Goal: Task Accomplishment & Management: Manage account settings

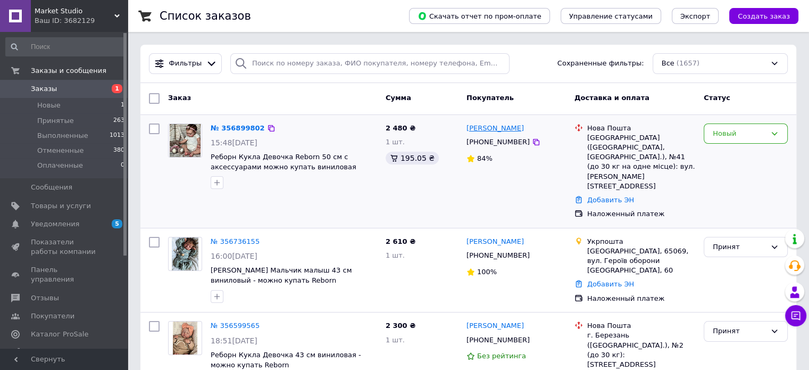
click at [487, 130] on link "[PERSON_NAME]" at bounding box center [495, 128] width 57 height 10
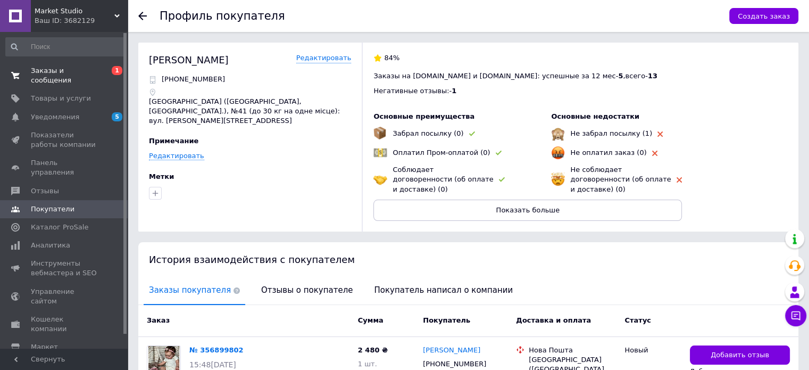
click at [61, 70] on span "Заказы и сообщения" at bounding box center [65, 75] width 68 height 19
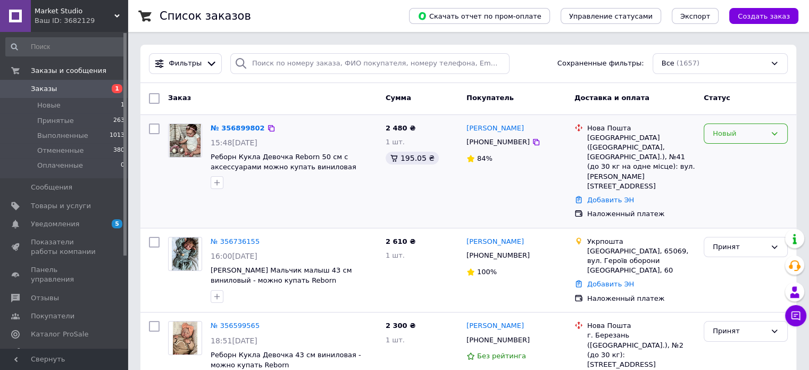
click at [760, 131] on div "Новый" at bounding box center [739, 133] width 53 height 11
click at [741, 156] on li "Принят" at bounding box center [745, 156] width 83 height 20
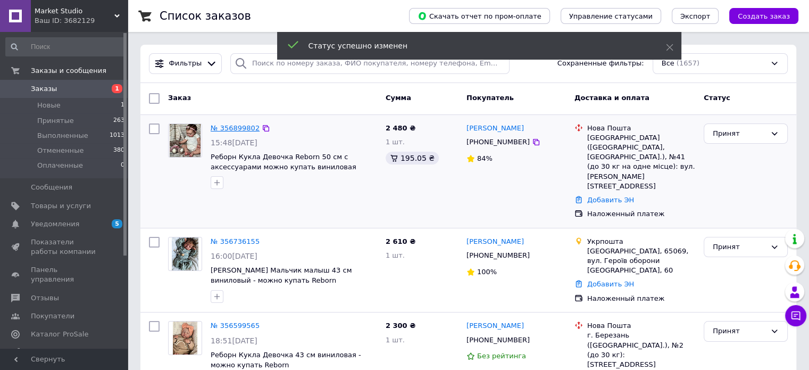
click at [237, 129] on link "№ 356899802" at bounding box center [235, 128] width 49 height 8
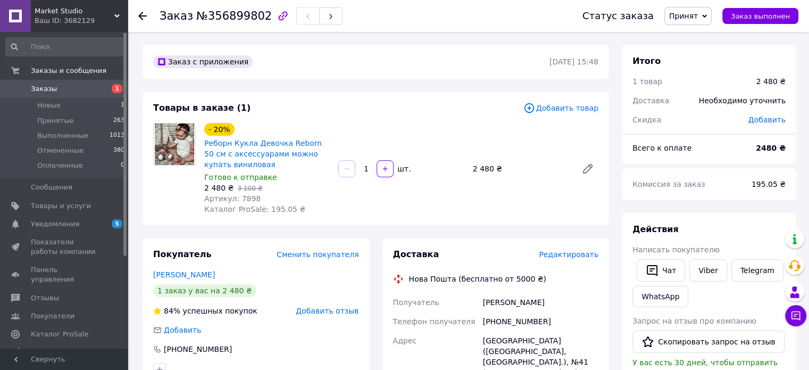
click at [145, 17] on icon at bounding box center [142, 16] width 9 height 9
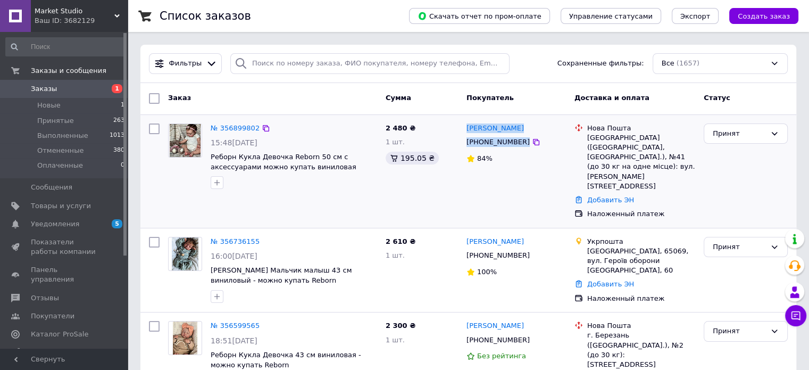
drag, startPoint x: 517, startPoint y: 145, endPoint x: 464, endPoint y: 127, distance: 55.7
click at [464, 127] on div "[PERSON_NAME] [PHONE_NUMBER] 84%" at bounding box center [516, 171] width 108 height 104
copy div "[PERSON_NAME] [PHONE_NUMBER]"
drag, startPoint x: 496, startPoint y: 136, endPoint x: 522, endPoint y: 142, distance: 26.7
click at [532, 142] on icon at bounding box center [536, 142] width 9 height 9
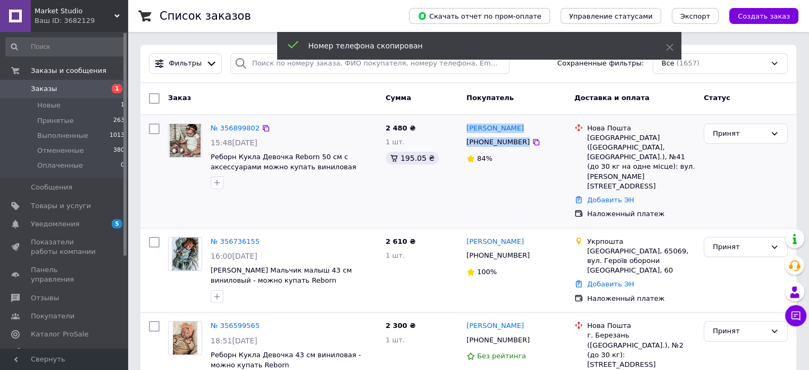
copy div "[PERSON_NAME] [PHONE_NUMBER]"
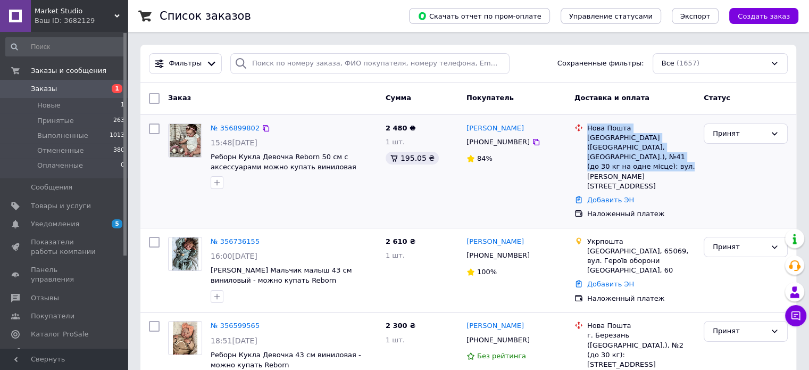
drag, startPoint x: 697, startPoint y: 156, endPoint x: 588, endPoint y: 117, distance: 115.6
click at [588, 117] on div "№ 356899802 15:48[DATE] Реборн Кукла Девочка Reborn 50 см с аксессуарами можно …" at bounding box center [468, 171] width 656 height 113
copy div "Нова Пошта Запоріжжя ([GEOGRAPHIC_DATA], [GEOGRAPHIC_DATA].), №41 (до 30 кг на …"
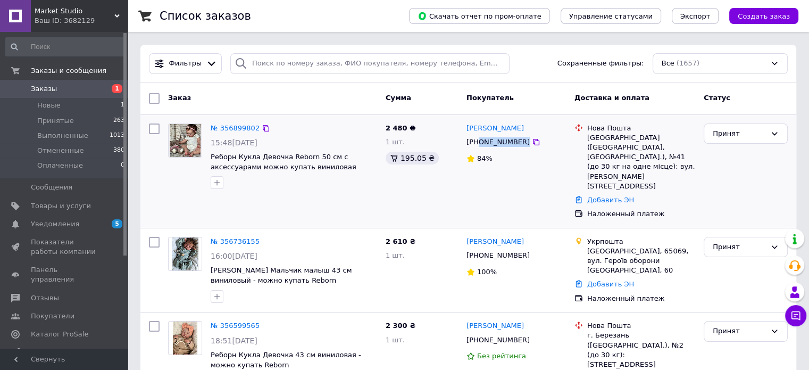
drag, startPoint x: 517, startPoint y: 145, endPoint x: 478, endPoint y: 140, distance: 38.5
click at [478, 140] on div "[PHONE_NUMBER]" at bounding box center [517, 142] width 102 height 12
copy div "0661884682"
drag, startPoint x: 541, startPoint y: 129, endPoint x: 493, endPoint y: 125, distance: 48.6
click at [493, 125] on div "[PERSON_NAME]" at bounding box center [517, 128] width 102 height 12
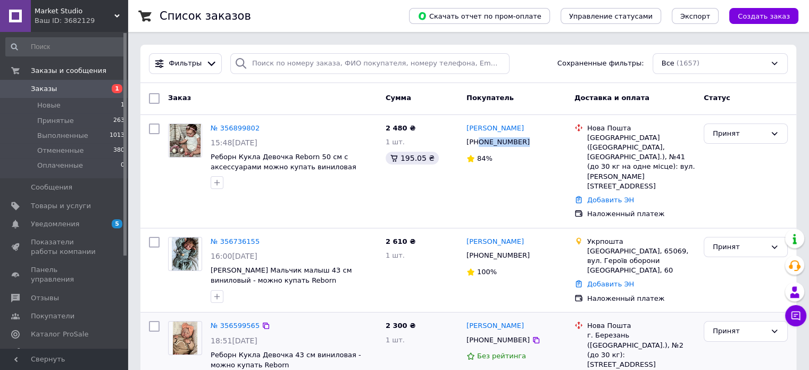
copy link "[PERSON_NAME]"
